Goal: Information Seeking & Learning: Learn about a topic

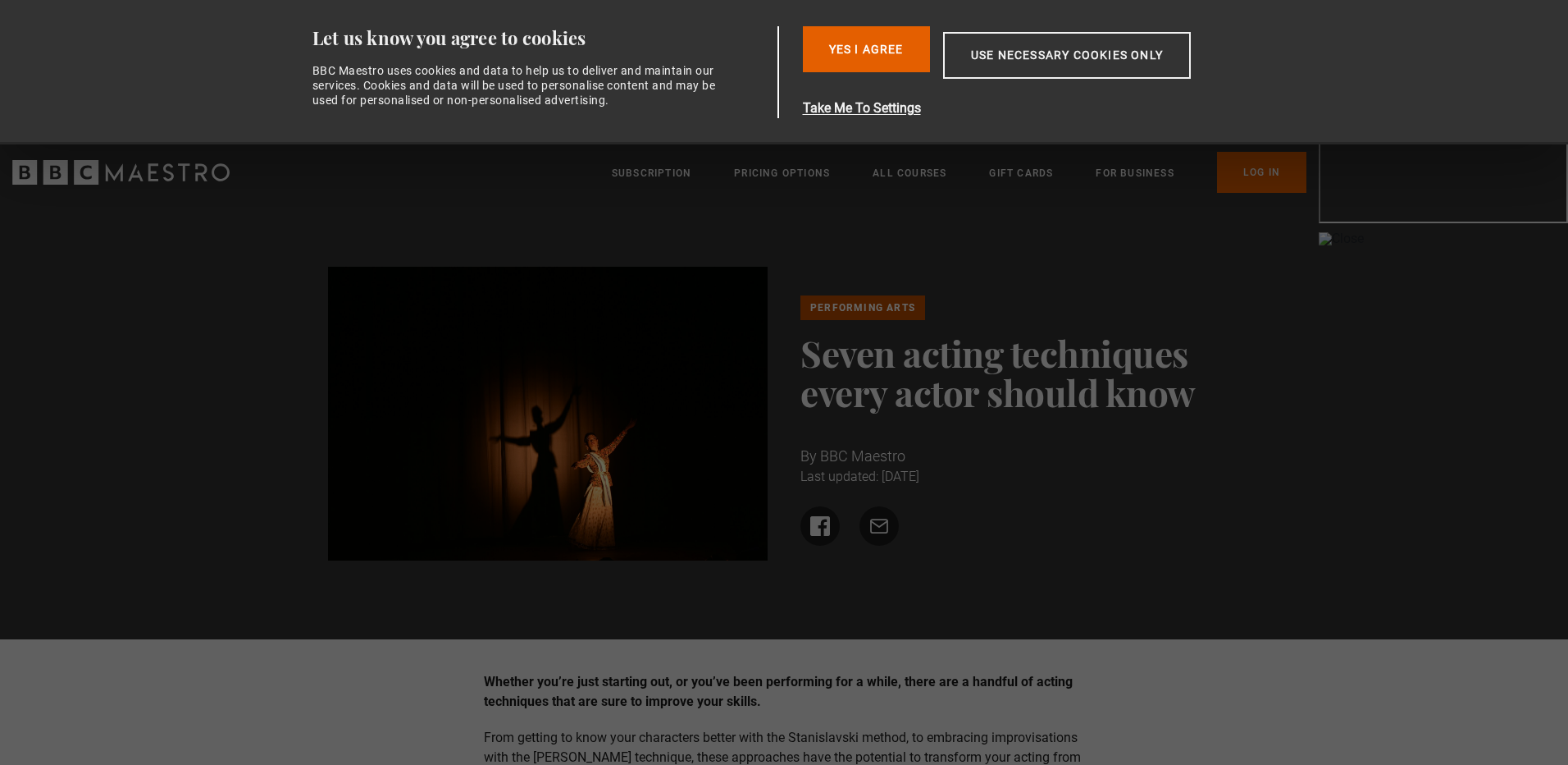
click at [883, 48] on button "Yes I Agree" at bounding box center [867, 49] width 127 height 46
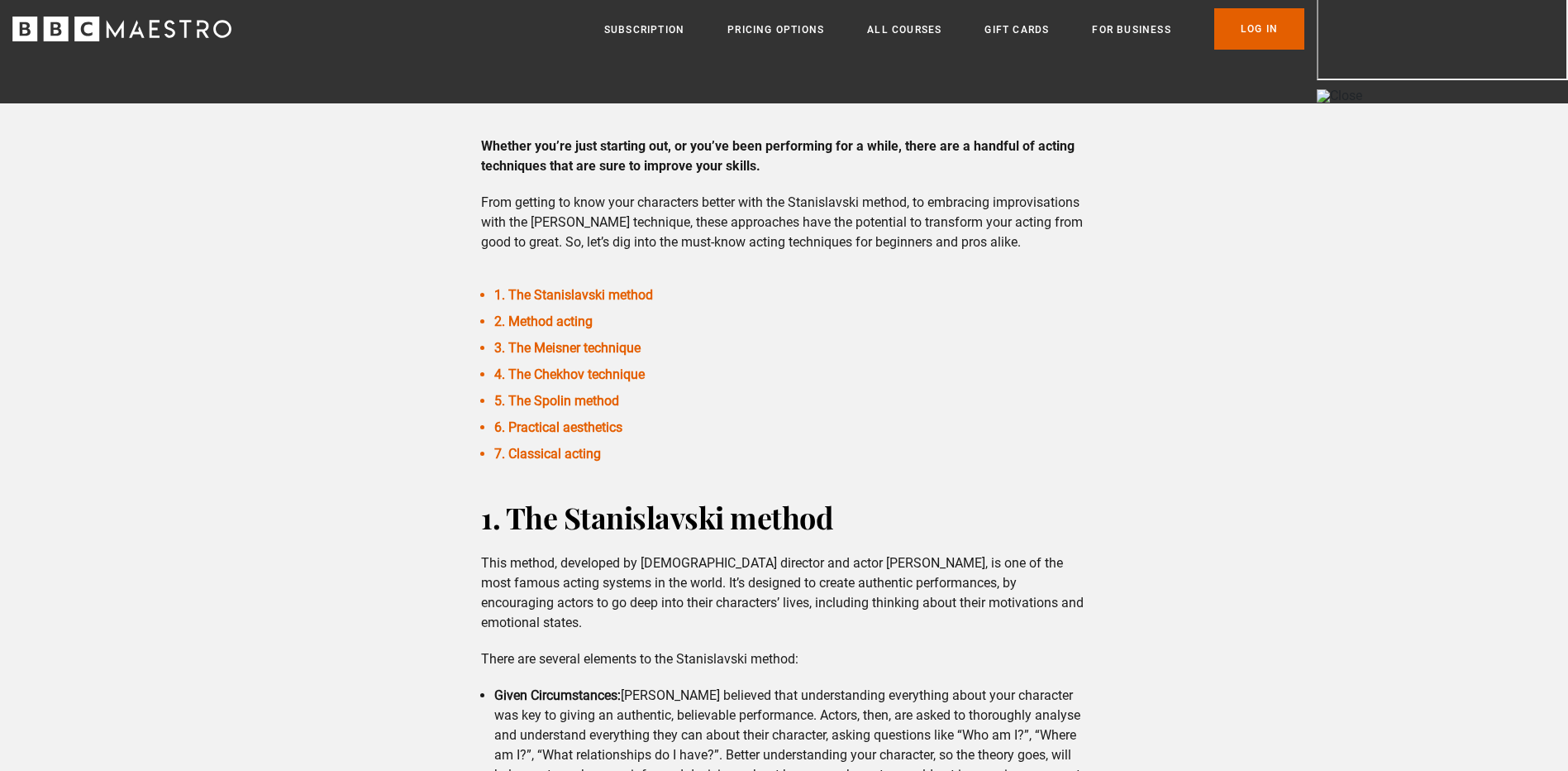
scroll to position [413, 0]
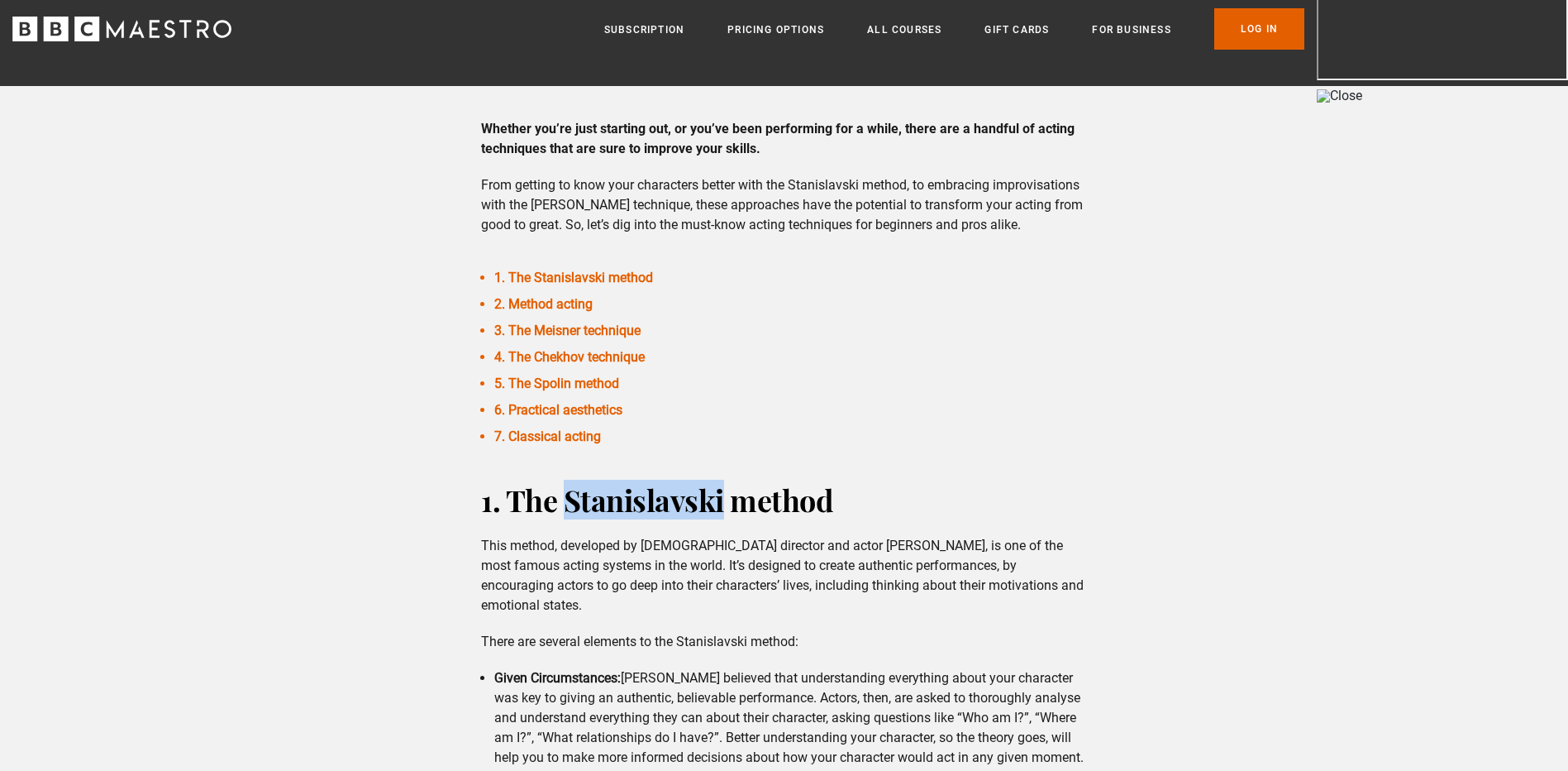
drag, startPoint x: 567, startPoint y: 507, endPoint x: 722, endPoint y: 508, distance: 155.0
click at [722, 508] on strong "1. The Stanislavski method" at bounding box center [657, 500] width 352 height 40
copy strong "Stanislavski"
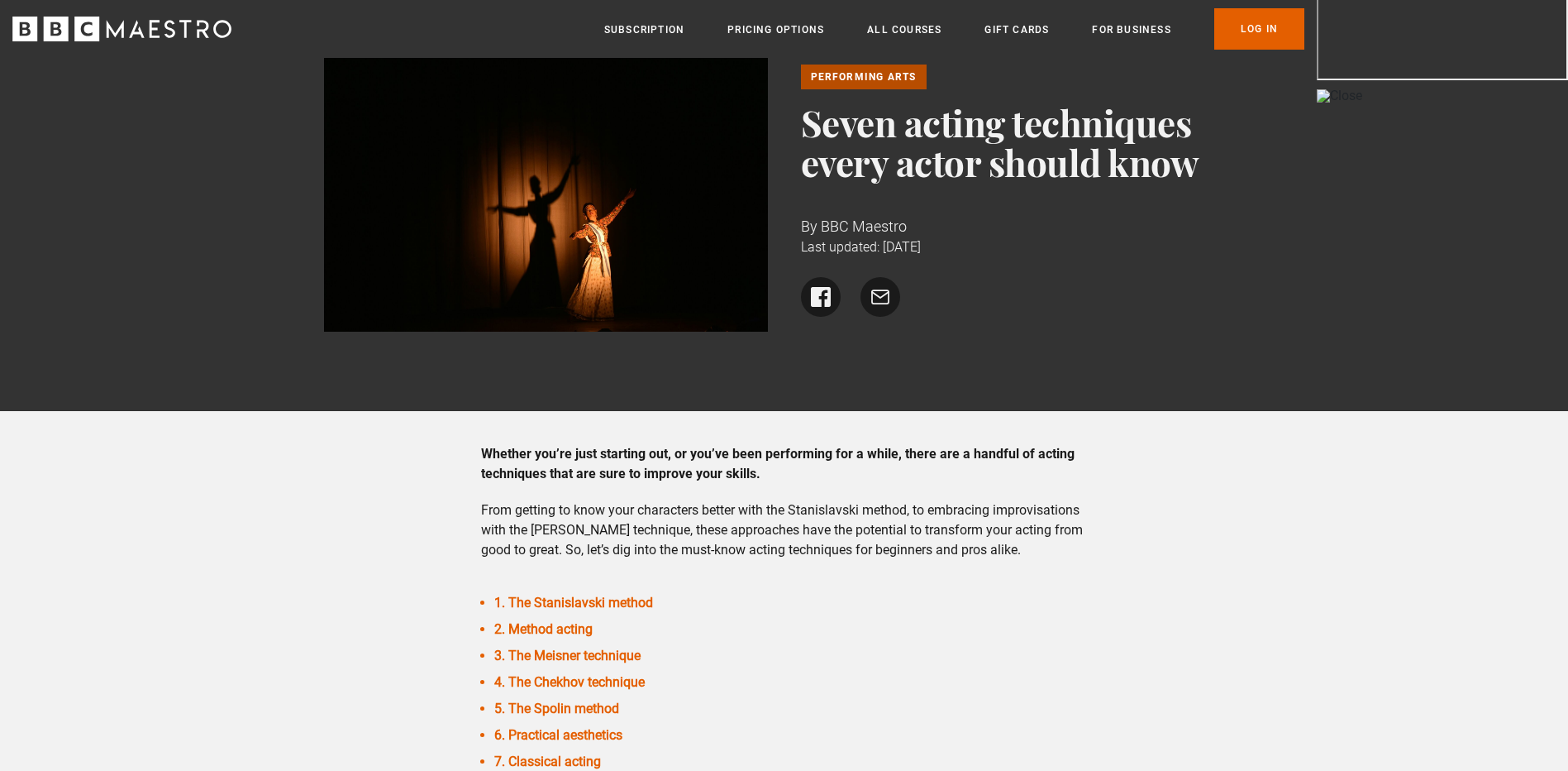
scroll to position [0, 0]
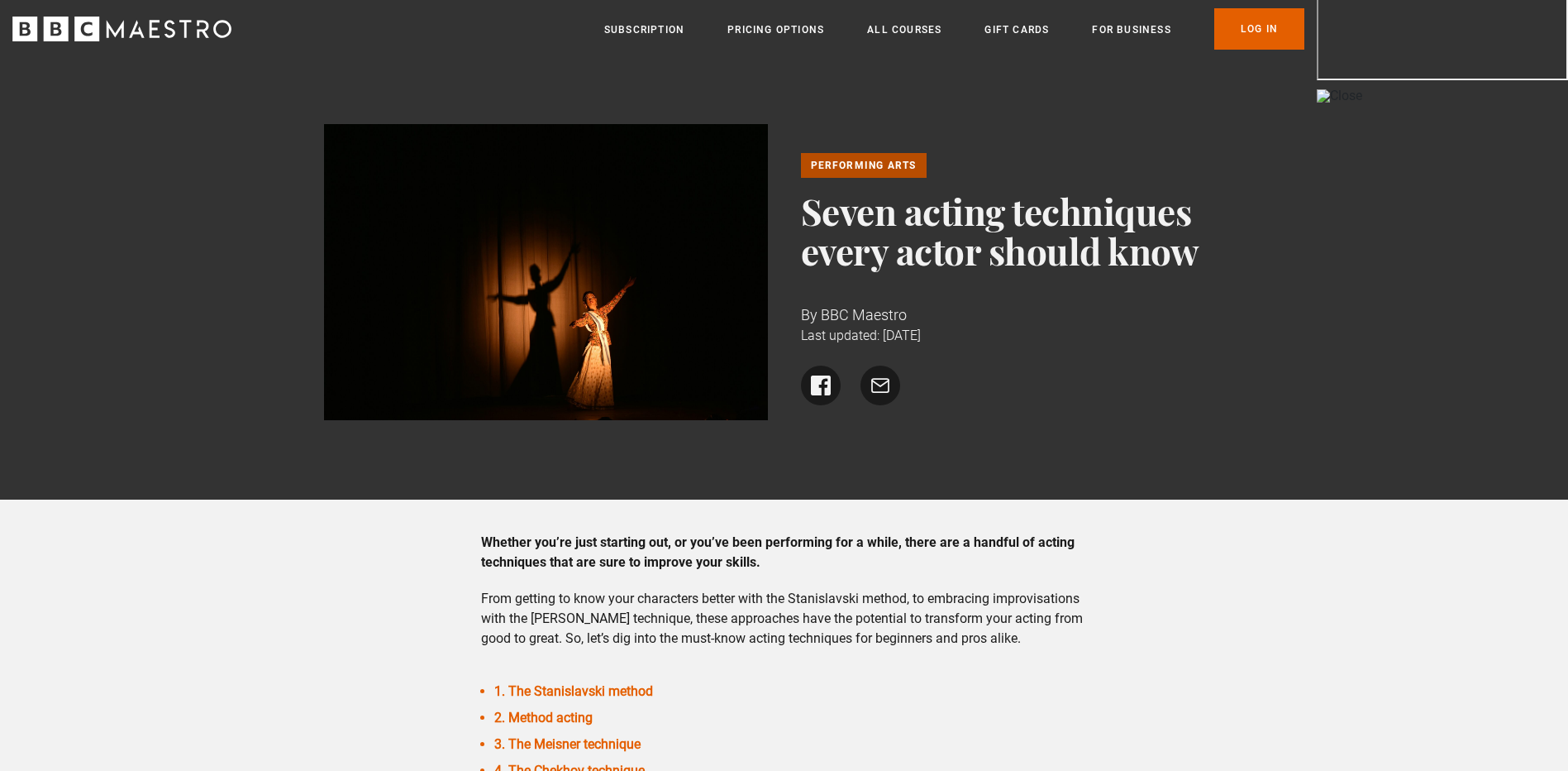
drag, startPoint x: 803, startPoint y: 218, endPoint x: 986, endPoint y: 330, distance: 214.6
click at [986, 330] on div "Performing Arts Seven acting techniques every actor should know By BBC Maestro …" at bounding box center [1023, 279] width 444 height 252
copy div "Seven acting techniques every actor should know By BBC Maestro Last updated: [D…"
click at [999, 350] on div "Performing Arts Seven acting techniques every actor should know By BBC Maestro …" at bounding box center [1023, 279] width 444 height 252
click at [1355, 379] on div "Performing Arts Seven acting techniques every actor should know By BBC Maestro …" at bounding box center [784, 279] width 1568 height 442
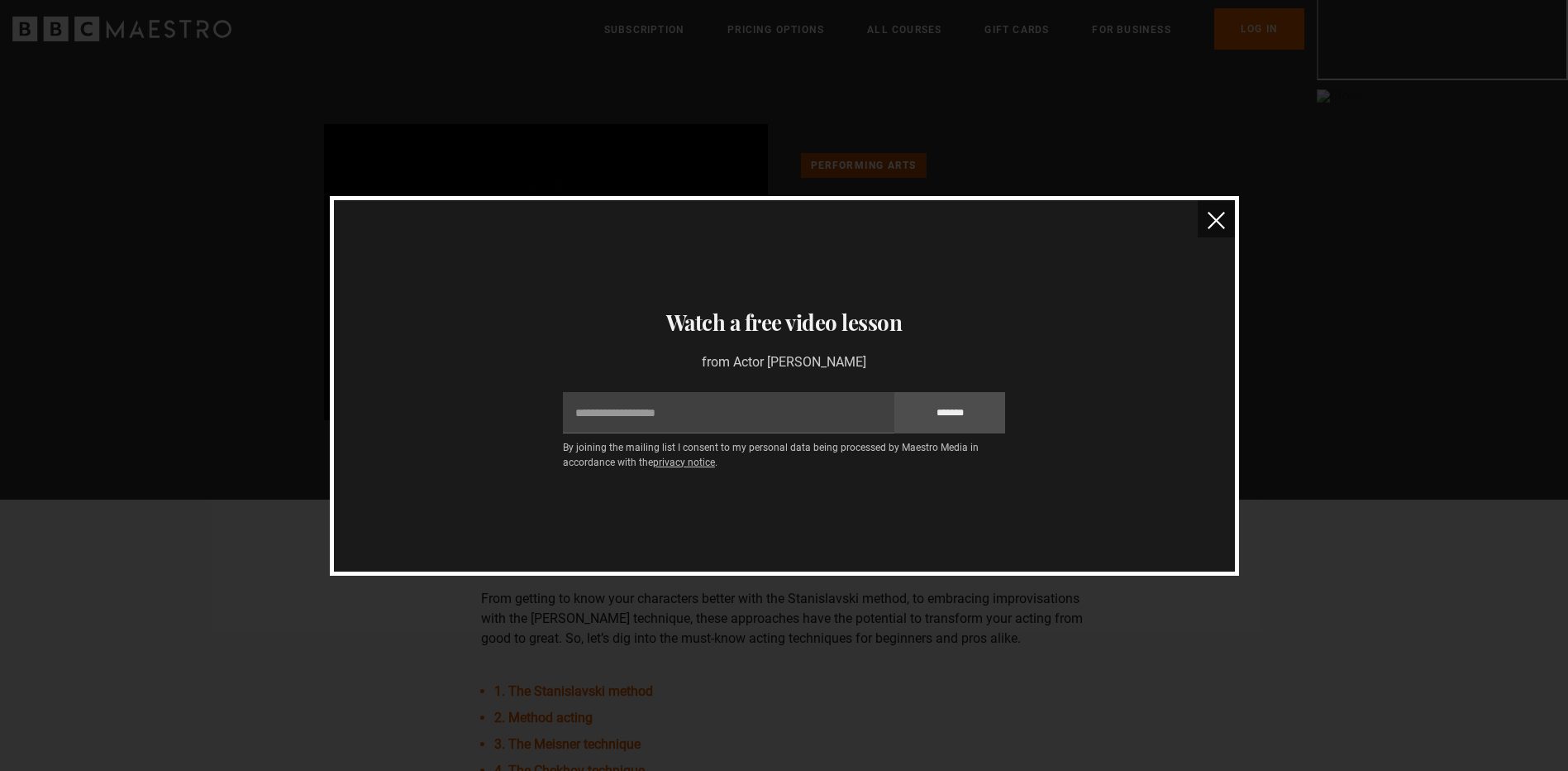
click at [1173, 224] on section "Thanks for signing up to receive your free lessons Check your inbox - they’re o…" at bounding box center [785, 386] width 901 height 372
click at [1224, 209] on button "close" at bounding box center [1217, 219] width 37 height 37
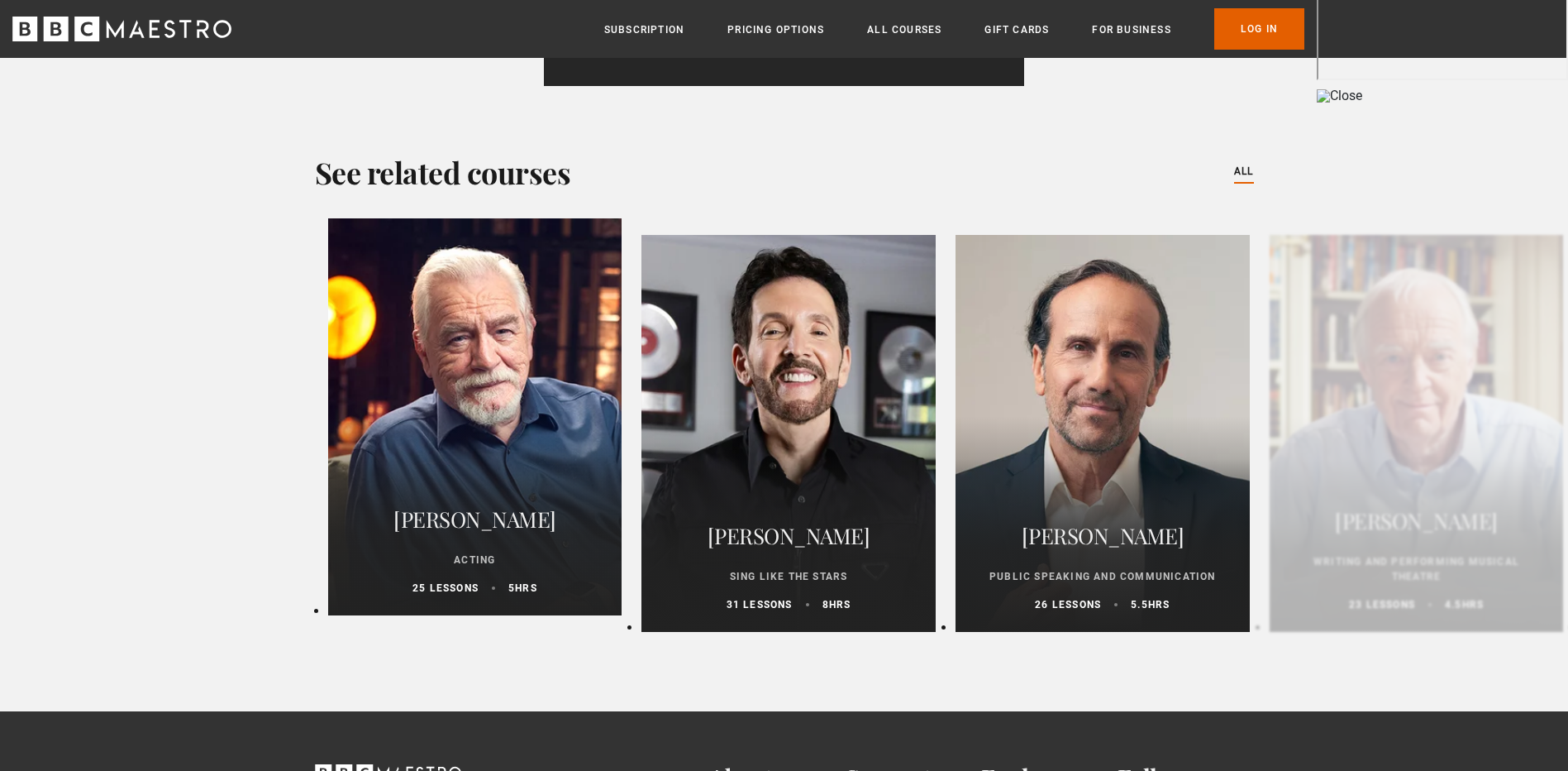
scroll to position [4614, 0]
